Goal: Use online tool/utility: Utilize a website feature to perform a specific function

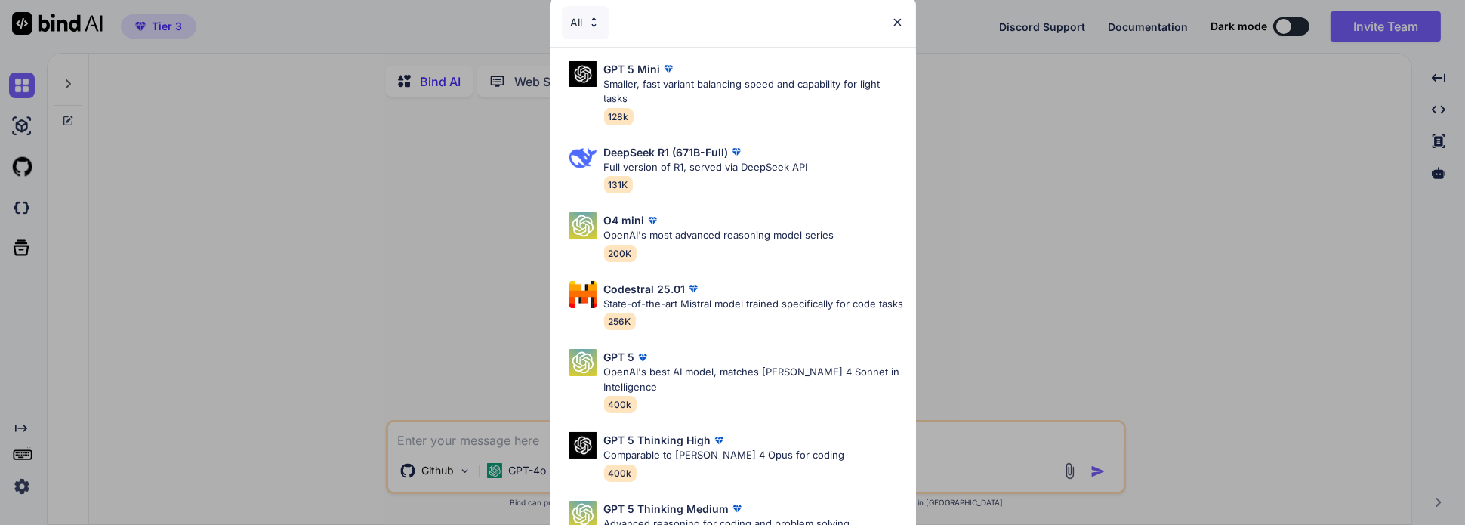
click at [387, 174] on div "All GPT 5 Mini Smaller, fast variant balancing speed and capability for light t…" at bounding box center [732, 262] width 1465 height 525
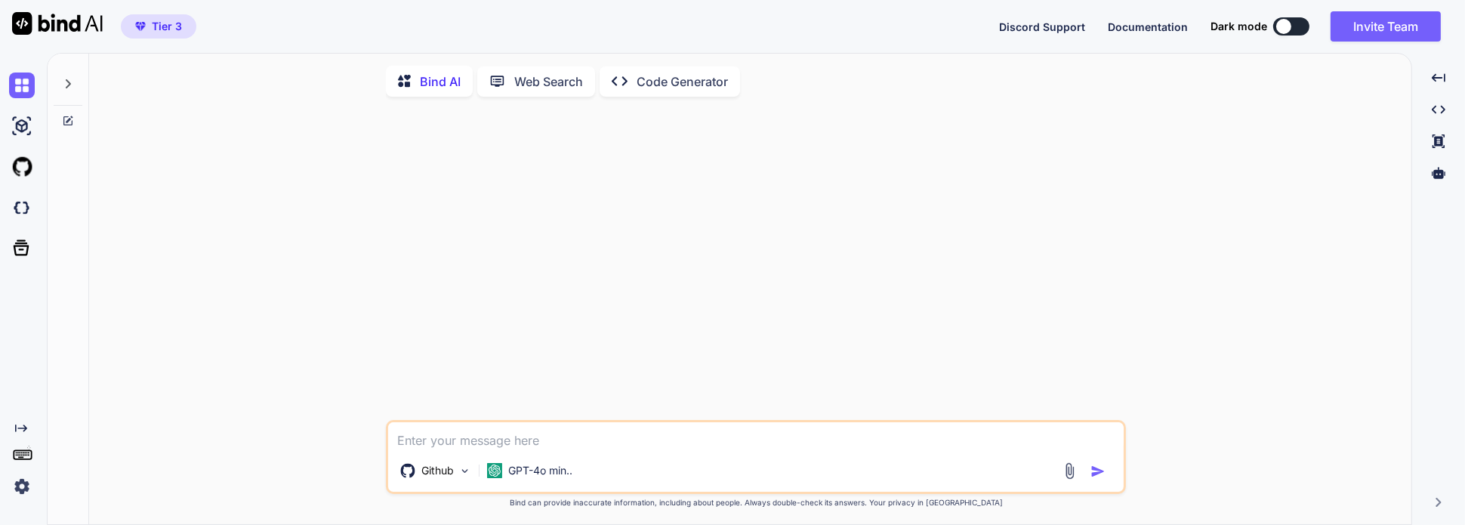
click at [543, 78] on p "Web Search" at bounding box center [548, 81] width 69 height 18
type textarea "x"
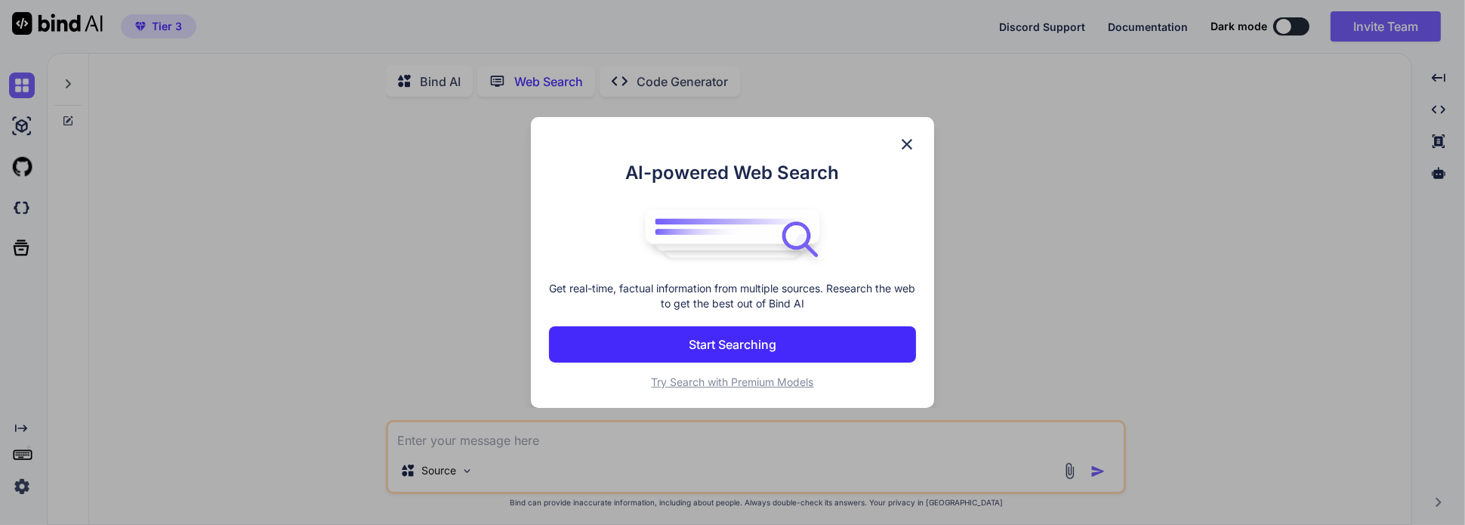
scroll to position [5, 0]
click at [903, 142] on img at bounding box center [907, 144] width 18 height 18
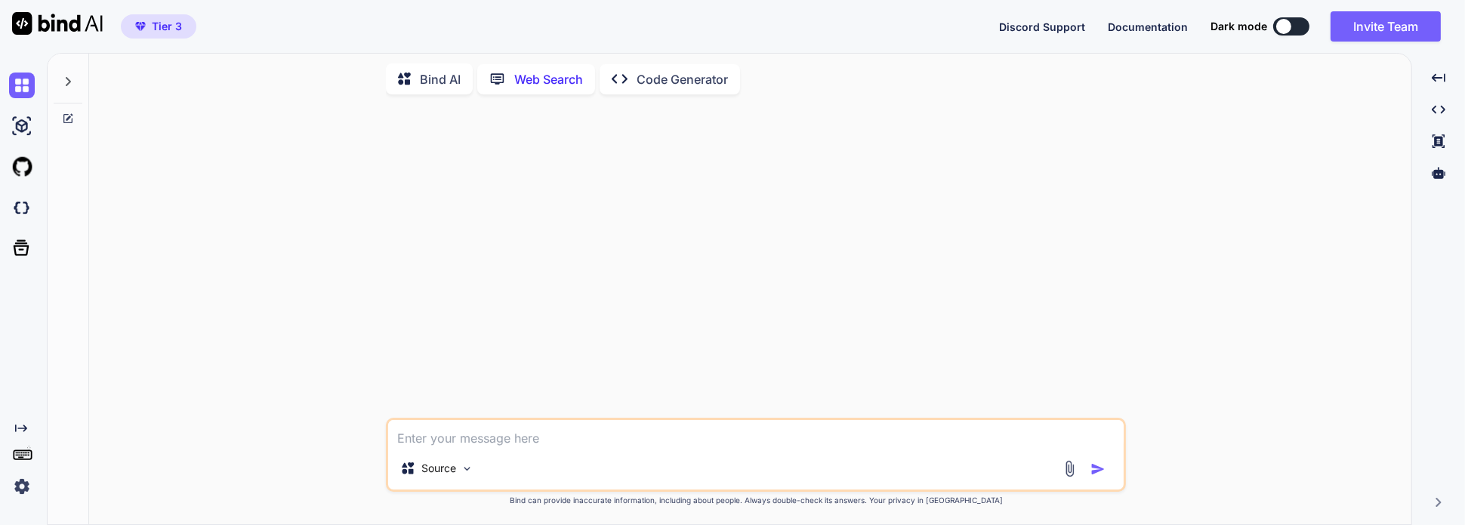
click at [672, 72] on p "Code Generator" at bounding box center [681, 79] width 91 height 18
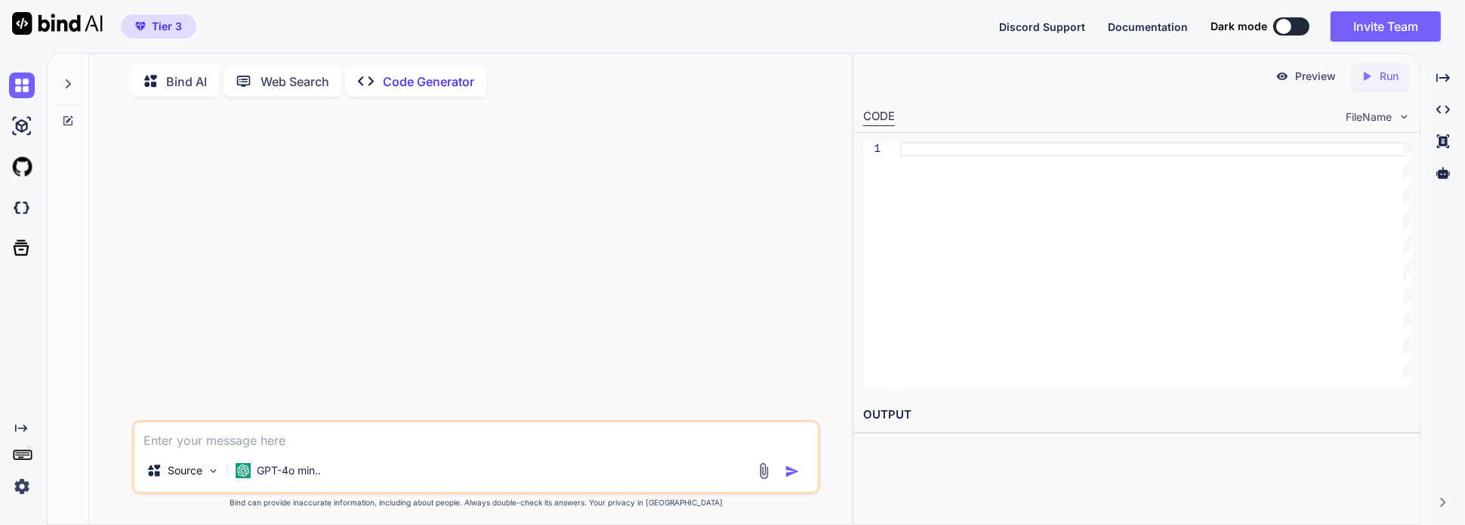
click at [185, 78] on p "Bind AI" at bounding box center [186, 81] width 41 height 18
